Goal: Complete application form

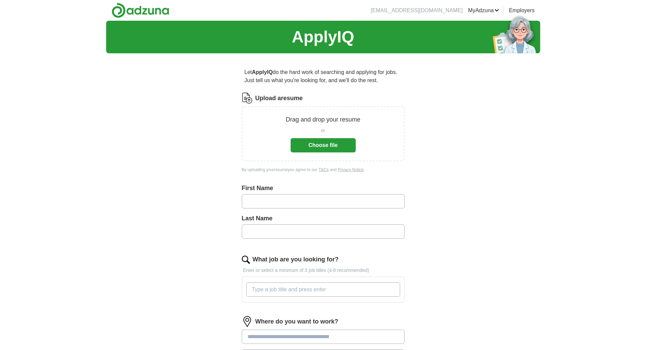
click at [276, 197] on input "text" at bounding box center [323, 201] width 163 height 14
type input "*******"
type input "*********"
click at [346, 147] on button "Choose file" at bounding box center [323, 145] width 65 height 14
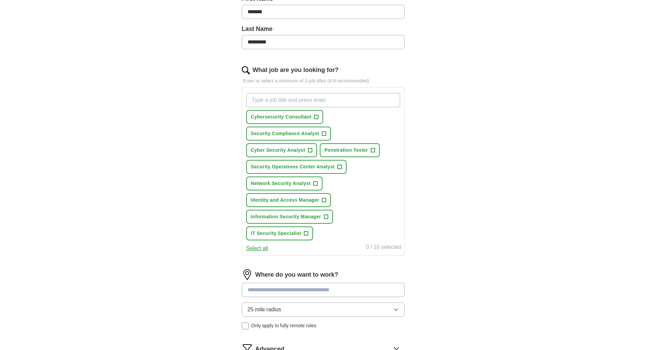
scroll to position [237, 0]
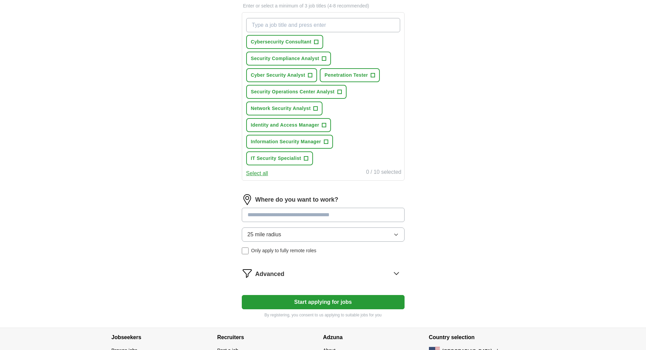
click at [330, 305] on button "Start applying for jobs" at bounding box center [323, 302] width 163 height 14
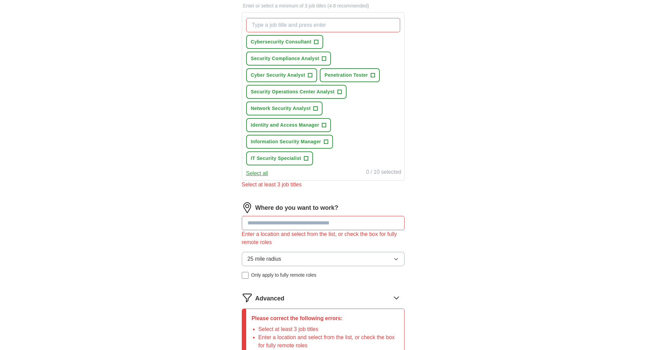
click at [327, 221] on input at bounding box center [323, 223] width 163 height 14
click at [327, 222] on input at bounding box center [323, 223] width 163 height 14
click at [343, 224] on input at bounding box center [323, 223] width 163 height 14
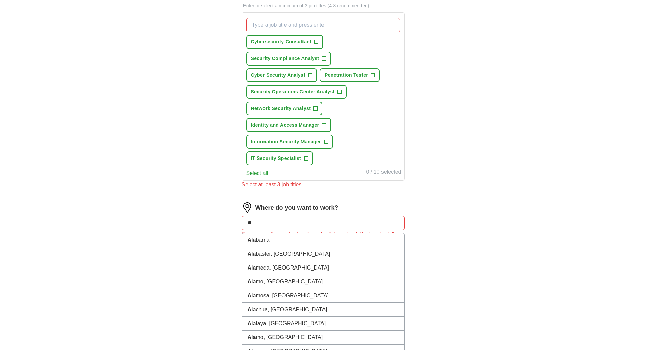
type input "*"
type input "*****"
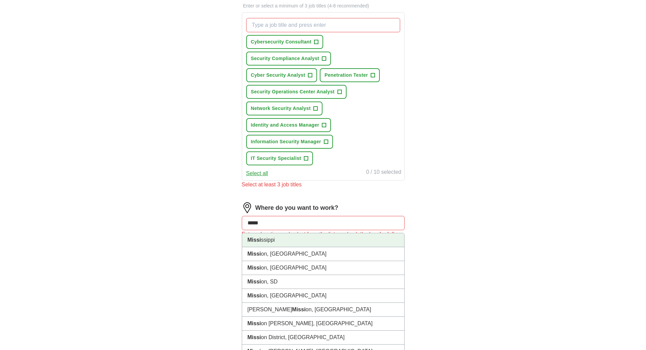
click at [314, 244] on li "Missi ssippi" at bounding box center [323, 240] width 162 height 14
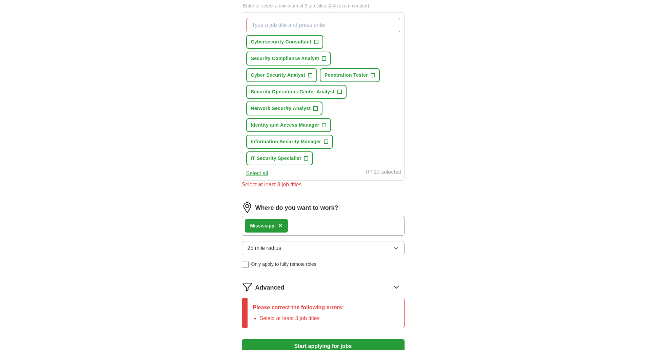
click at [318, 227] on div "Missi ssippi ×" at bounding box center [323, 226] width 163 height 20
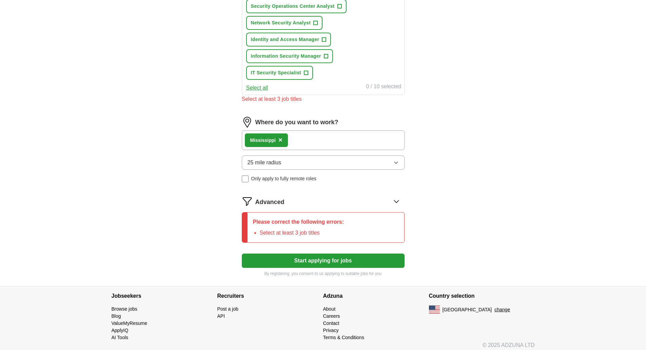
scroll to position [328, 0]
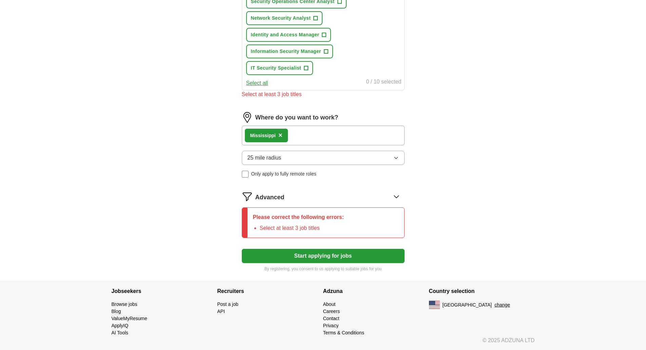
click at [346, 256] on button "Start applying for jobs" at bounding box center [323, 256] width 163 height 14
click at [307, 256] on button "Start applying for jobs" at bounding box center [323, 256] width 163 height 14
click at [394, 195] on icon at bounding box center [396, 196] width 11 height 11
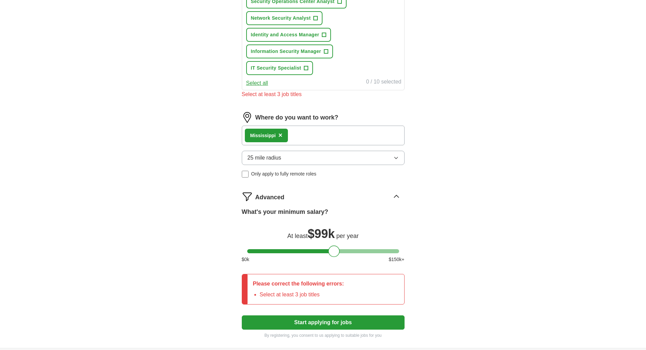
drag, startPoint x: 256, startPoint y: 249, endPoint x: 338, endPoint y: 254, distance: 81.8
click at [338, 254] on div at bounding box center [334, 251] width 12 height 12
drag, startPoint x: 336, startPoint y: 250, endPoint x: 331, endPoint y: 250, distance: 5.1
click at [331, 250] on div at bounding box center [330, 251] width 12 height 12
click at [535, 211] on div "ApplyIQ Let ApplyIQ do the hard work of searching and applying for jobs. Just t…" at bounding box center [323, 20] width 434 height 654
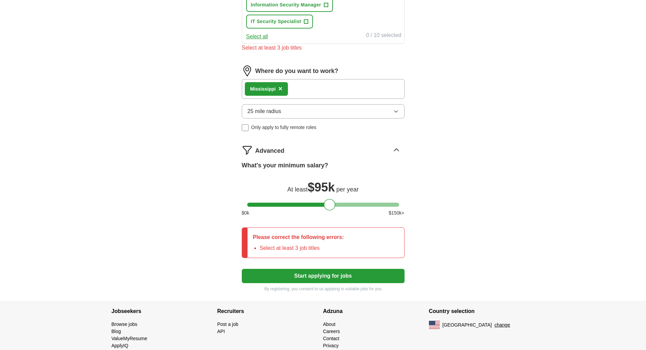
scroll to position [394, 0]
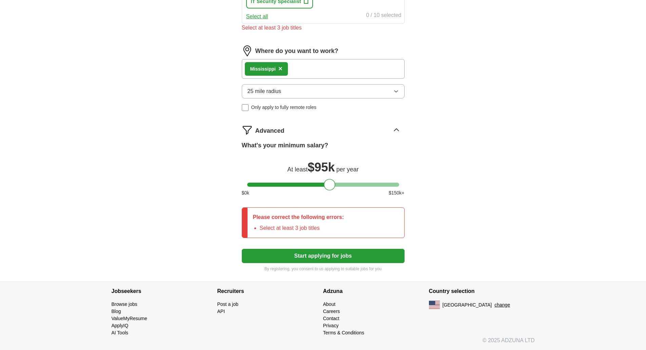
click at [342, 260] on button "Start applying for jobs" at bounding box center [323, 256] width 163 height 14
drag, startPoint x: 332, startPoint y: 181, endPoint x: 337, endPoint y: 182, distance: 5.5
click at [337, 182] on div at bounding box center [336, 185] width 12 height 12
click at [340, 255] on button "Start applying for jobs" at bounding box center [323, 256] width 163 height 14
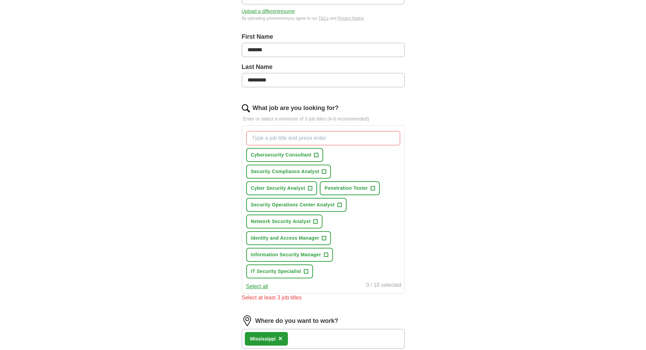
scroll to position [123, 0]
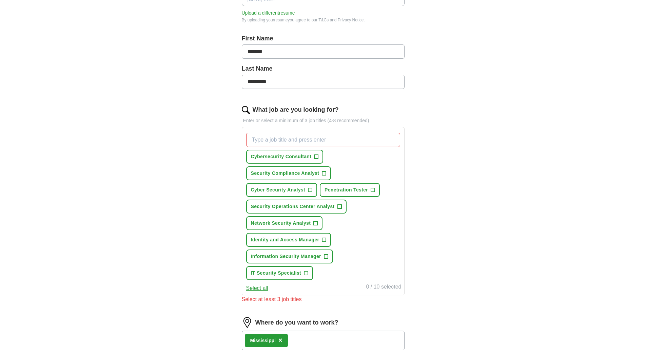
click at [292, 140] on input "What job are you looking for?" at bounding box center [323, 140] width 154 height 14
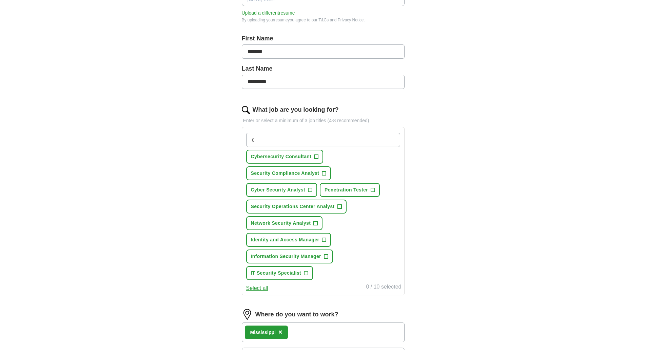
type input "c"
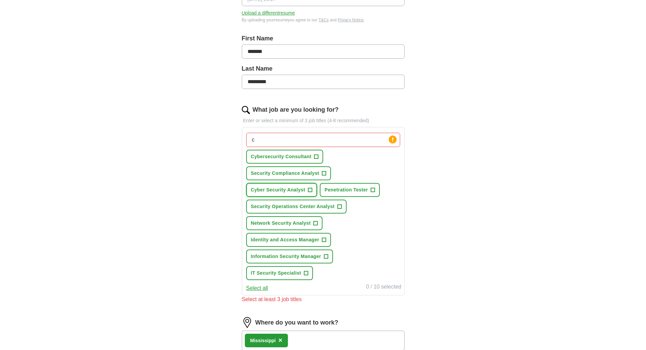
click at [292, 189] on span "Cyber Security Analyst" at bounding box center [278, 189] width 54 height 7
click at [289, 226] on span "Network Security Analyst" at bounding box center [281, 222] width 60 height 7
click at [299, 255] on span "Information Security Manager" at bounding box center [286, 256] width 70 height 7
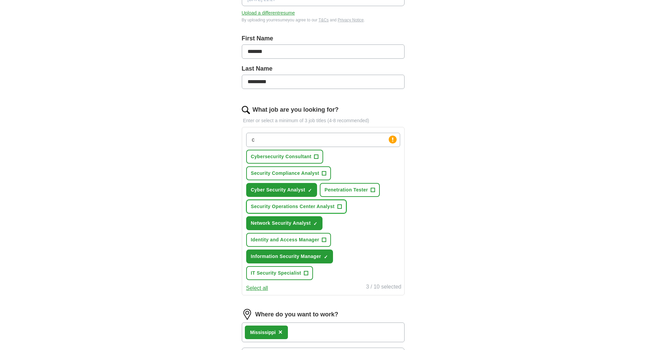
click at [273, 212] on button "Security Operations Center Analyst +" at bounding box center [296, 206] width 100 height 14
click at [285, 276] on button "IT Security Specialist +" at bounding box center [279, 273] width 67 height 14
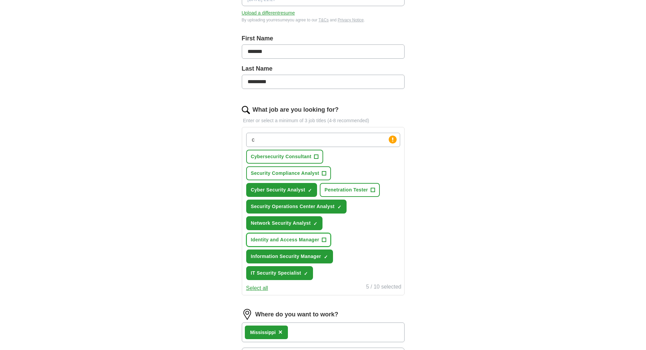
click at [263, 243] on button "Identity and Access Manager +" at bounding box center [288, 240] width 85 height 14
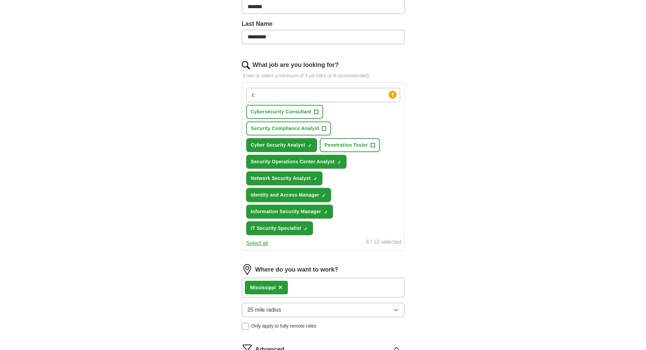
scroll to position [326, 0]
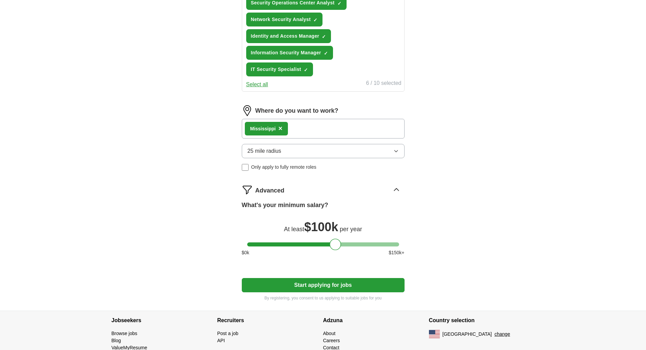
click at [365, 284] on button "Start applying for jobs" at bounding box center [323, 285] width 163 height 14
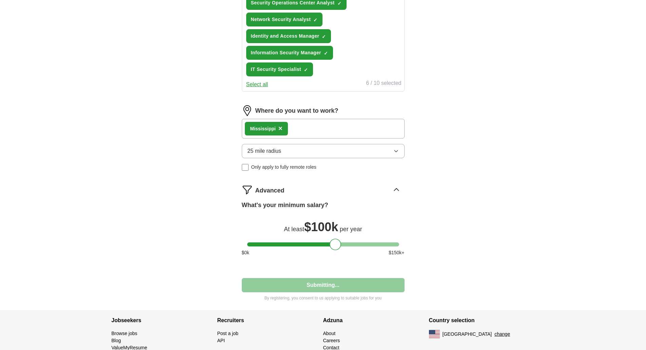
select select "**"
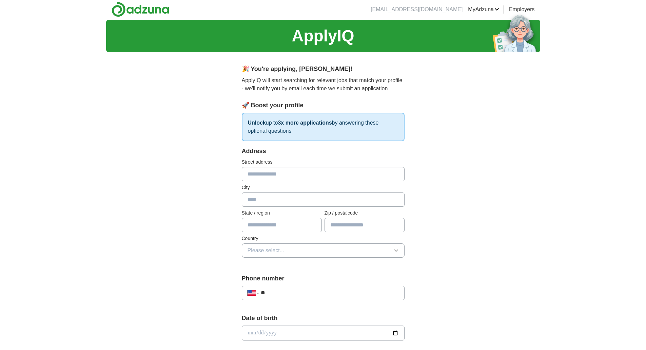
scroll to position [0, 0]
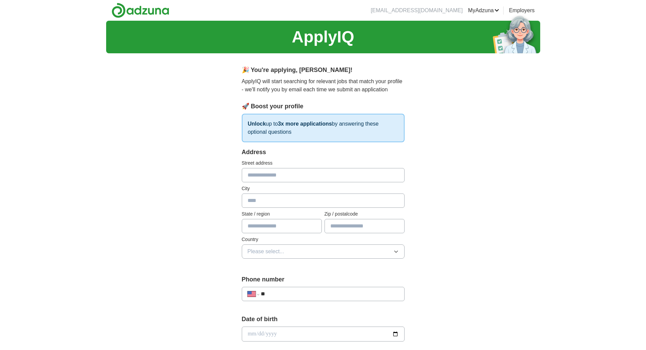
click at [339, 178] on input "text" at bounding box center [323, 175] width 163 height 14
click at [516, 184] on div "**********" at bounding box center [323, 330] width 434 height 618
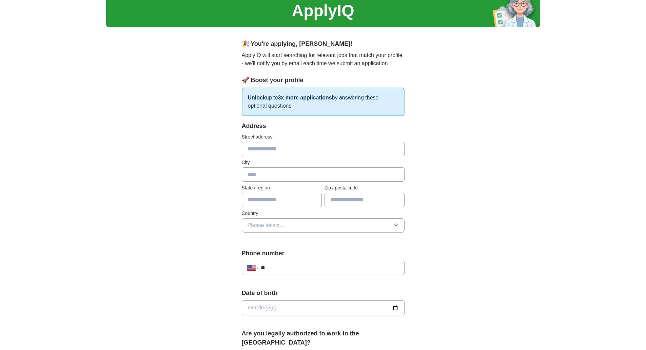
scroll to position [203, 0]
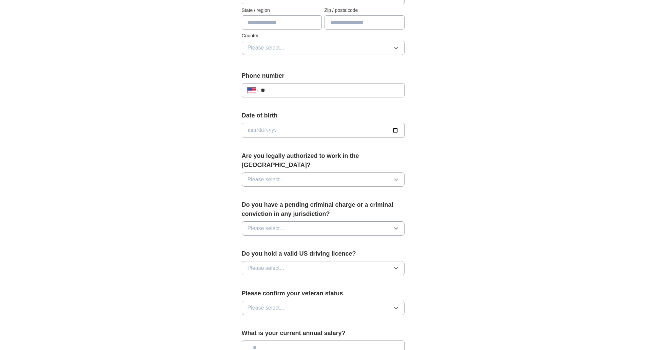
click at [385, 89] on input "**" at bounding box center [330, 90] width 138 height 8
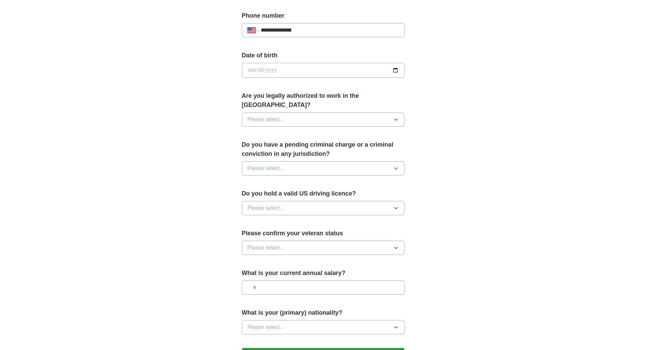
scroll to position [348, 0]
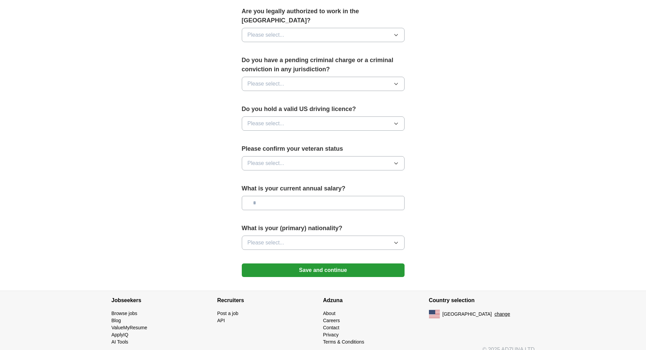
type input "**********"
click at [344, 263] on button "Save and continue" at bounding box center [323, 270] width 163 height 14
